Goal: Ask a question

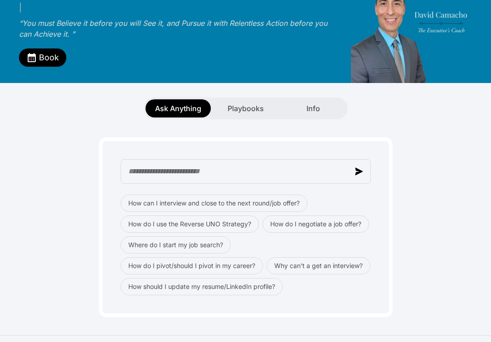
scroll to position [14, 0]
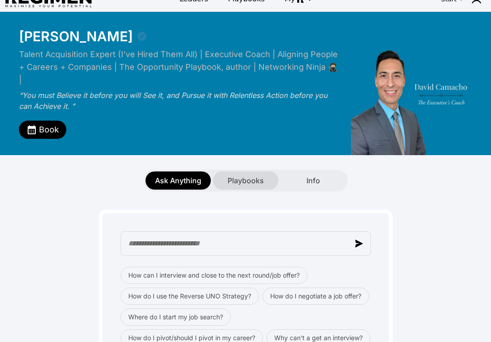
click at [245, 175] on span "Playbooks" at bounding box center [245, 180] width 36 height 11
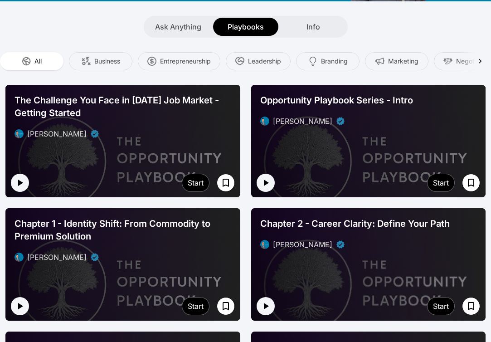
scroll to position [166, 0]
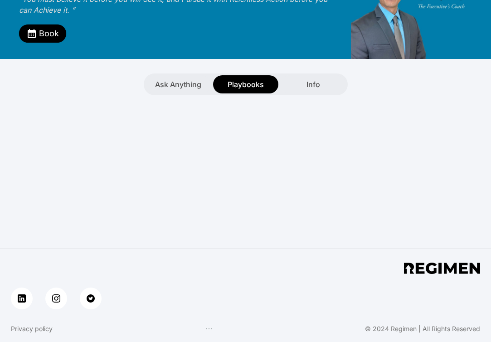
scroll to position [101, 0]
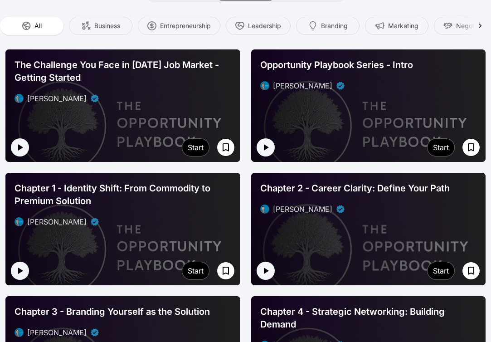
scroll to position [201, 0]
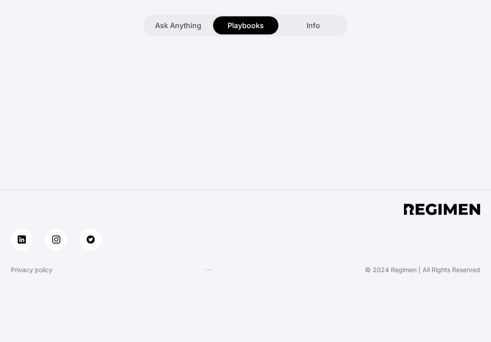
scroll to position [169, 0]
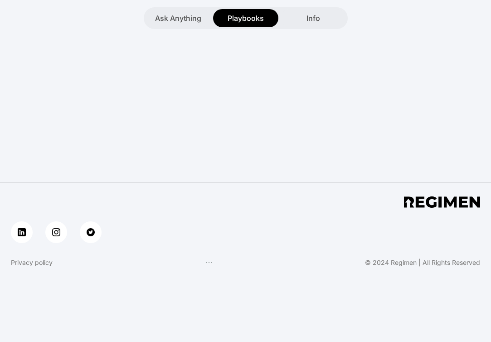
scroll to position [149, 0]
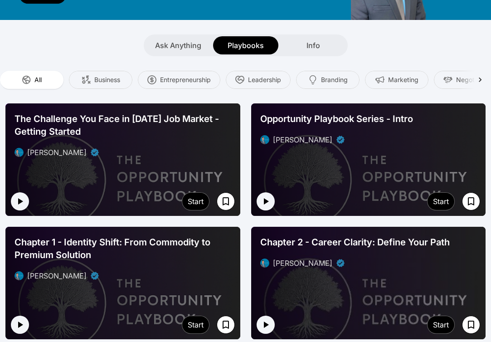
click at [159, 147] on div "[PERSON_NAME]" at bounding box center [122, 152] width 217 height 11
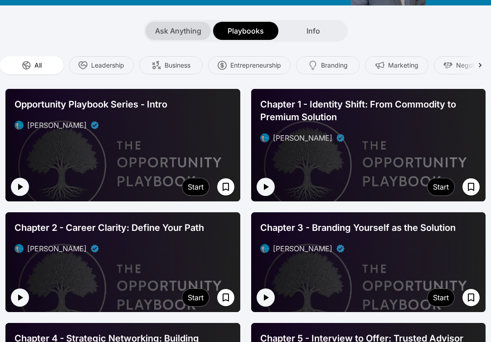
scroll to position [164, 0]
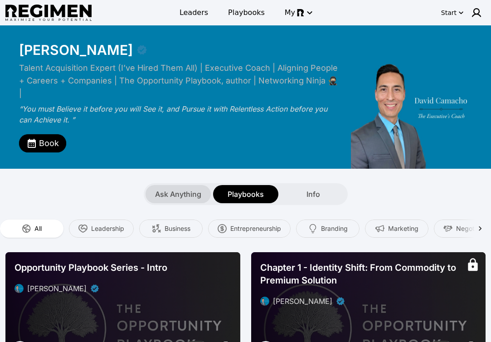
click at [162, 188] on span "Ask Anything" at bounding box center [178, 193] width 46 height 11
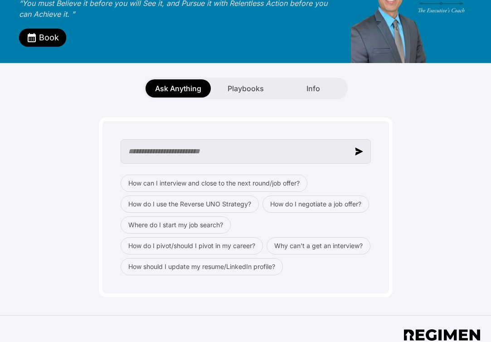
scroll to position [106, 0]
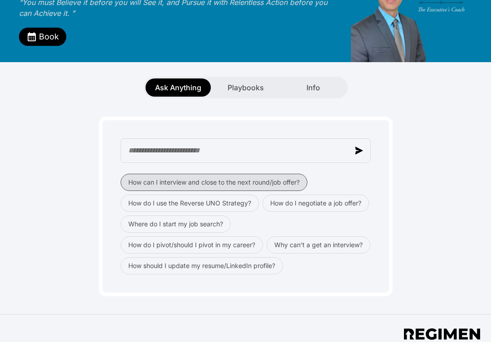
click at [212, 174] on button "How can I interview and close to the next round/job offer?" at bounding box center [214, 182] width 187 height 17
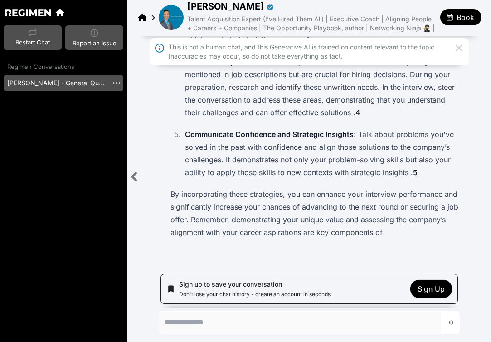
scroll to position [313, 0]
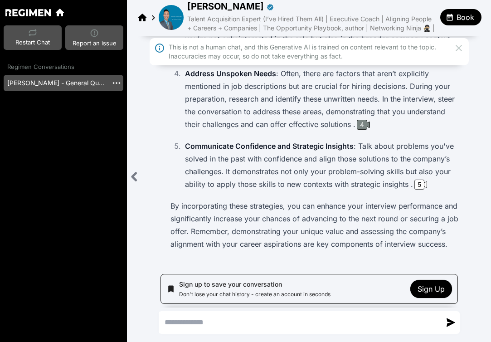
click at [362, 124] on div "4" at bounding box center [362, 125] width 10 height 10
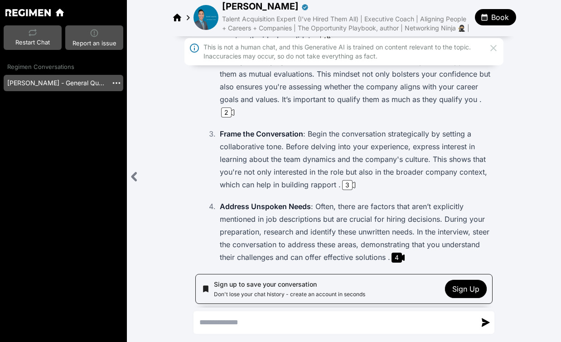
scroll to position [474, 0]
